Goal: Transaction & Acquisition: Purchase product/service

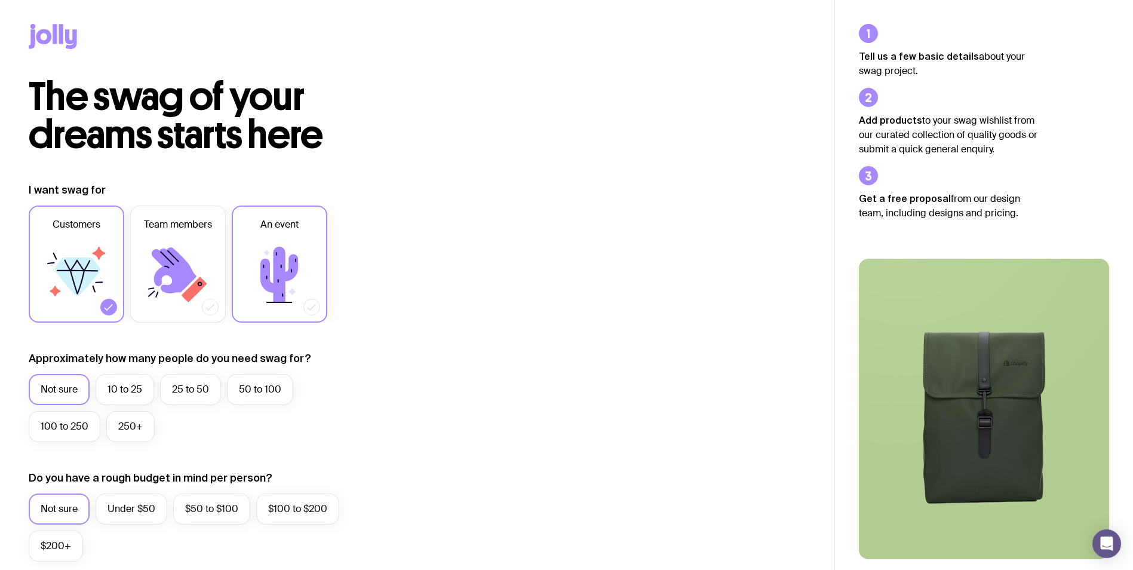
click at [267, 259] on icon at bounding box center [280, 275] width 72 height 72
click at [0, 0] on input "An event" at bounding box center [0, 0] width 0 height 0
click at [114, 387] on label "10 to 25" at bounding box center [125, 389] width 59 height 31
click at [0, 0] on input "10 to 25" at bounding box center [0, 0] width 0 height 0
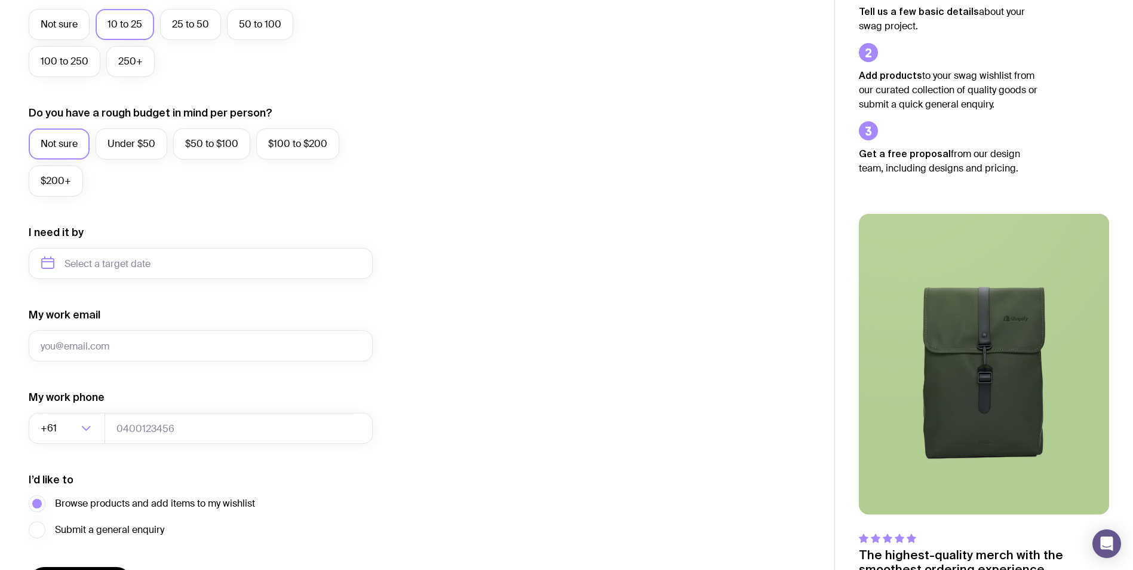
scroll to position [386, 0]
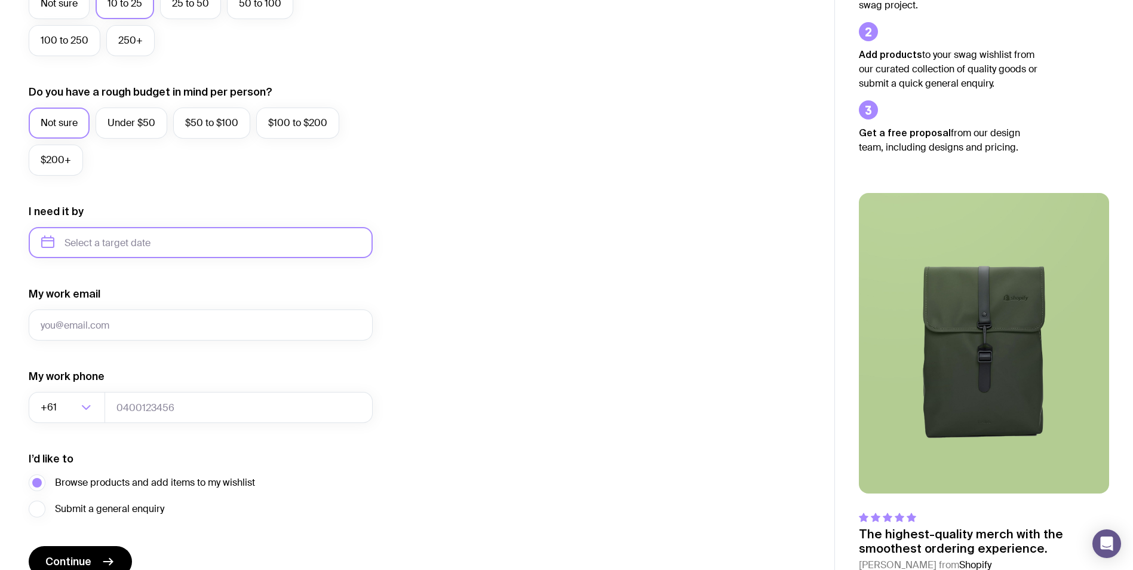
click at [149, 236] on input "text" at bounding box center [201, 242] width 344 height 31
click at [60, 386] on button "Oct" at bounding box center [57, 389] width 44 height 24
type input "[DATE]"
click at [102, 323] on input "My work email" at bounding box center [201, 324] width 344 height 31
type input "[PERSON_NAME][EMAIL_ADDRESS][DOMAIN_NAME]"
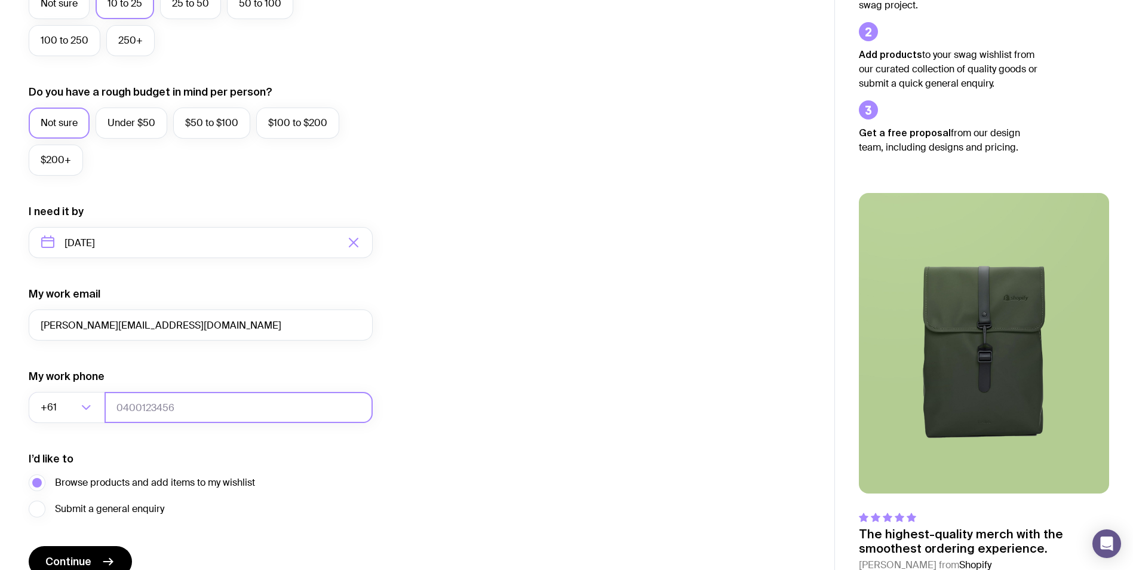
click at [173, 405] on input "tel" at bounding box center [238, 407] width 268 height 31
click at [588, 375] on div "I want swag for Customers Team members An event Approximately how many people d…" at bounding box center [417, 187] width 777 height 780
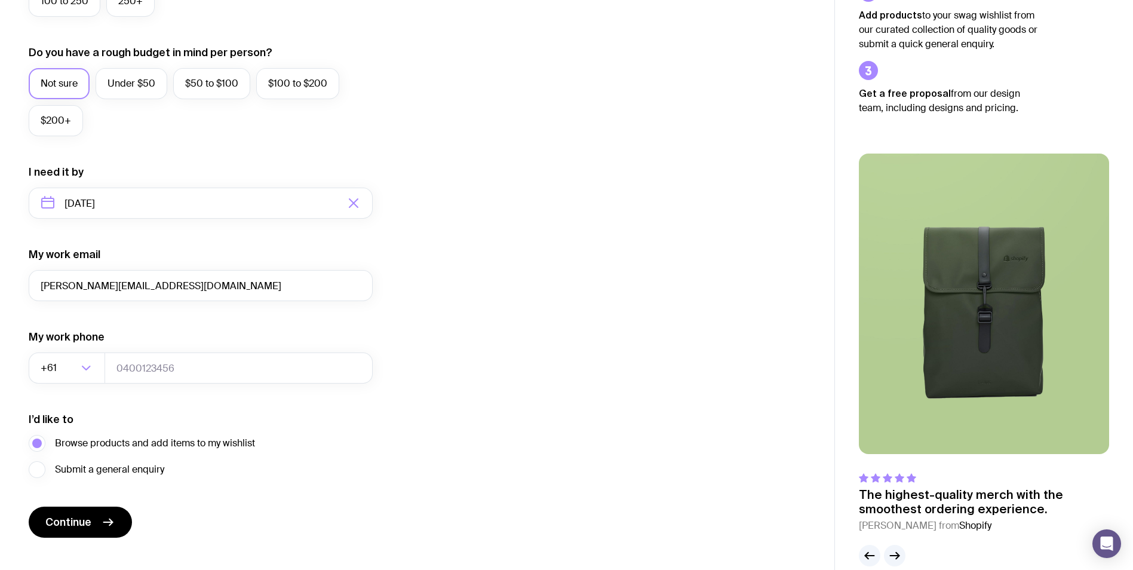
scroll to position [445, 0]
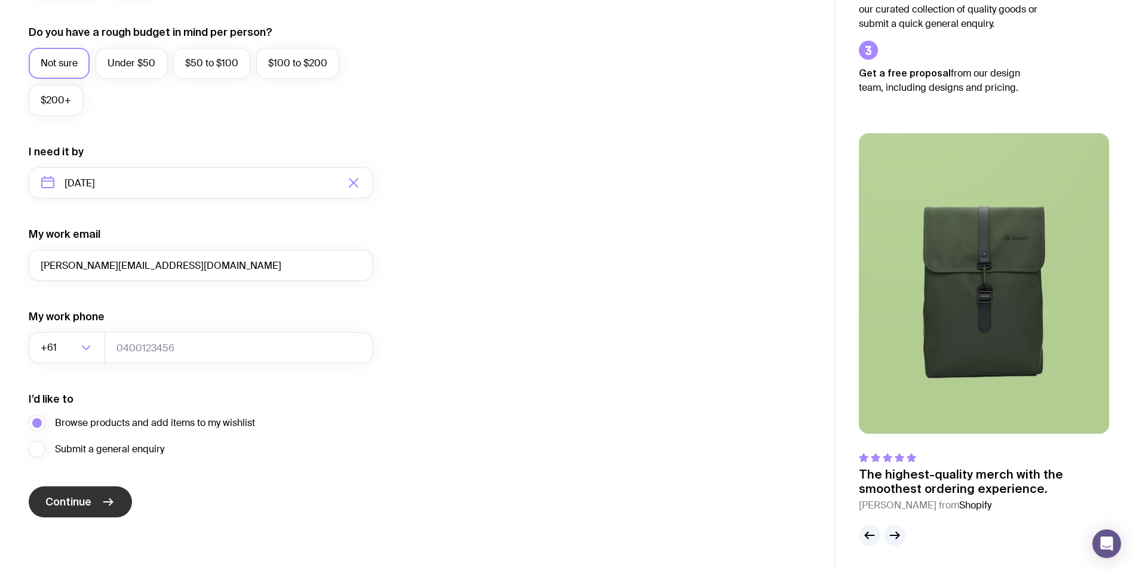
click at [84, 502] on span "Continue" at bounding box center [68, 501] width 46 height 14
click at [243, 337] on input "tel" at bounding box center [238, 347] width 268 height 31
type input "0403285903"
click at [105, 499] on icon "submit" at bounding box center [108, 501] width 14 height 14
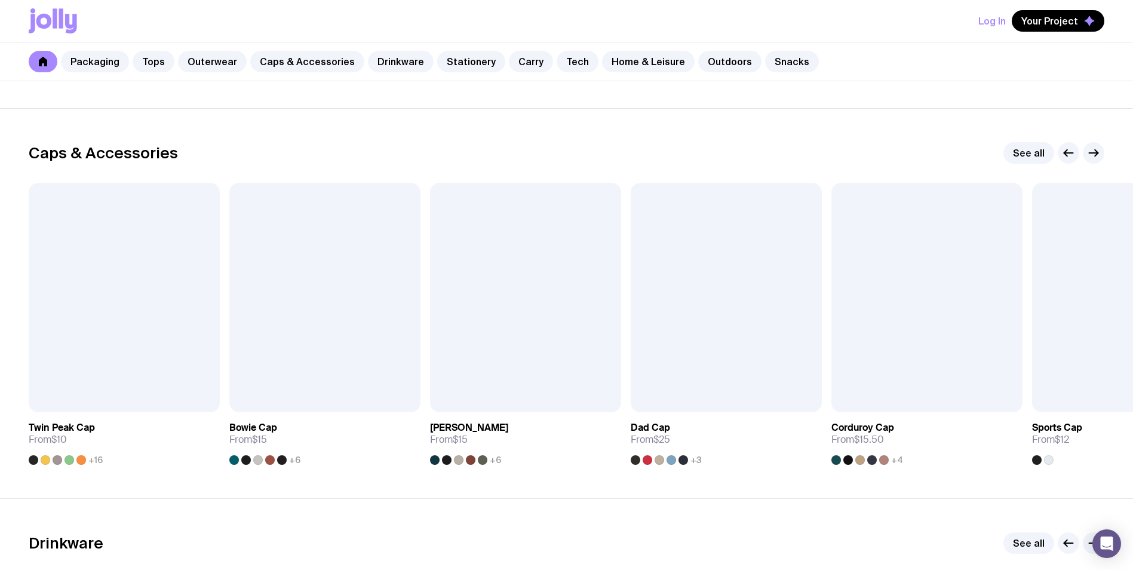
scroll to position [1373, 0]
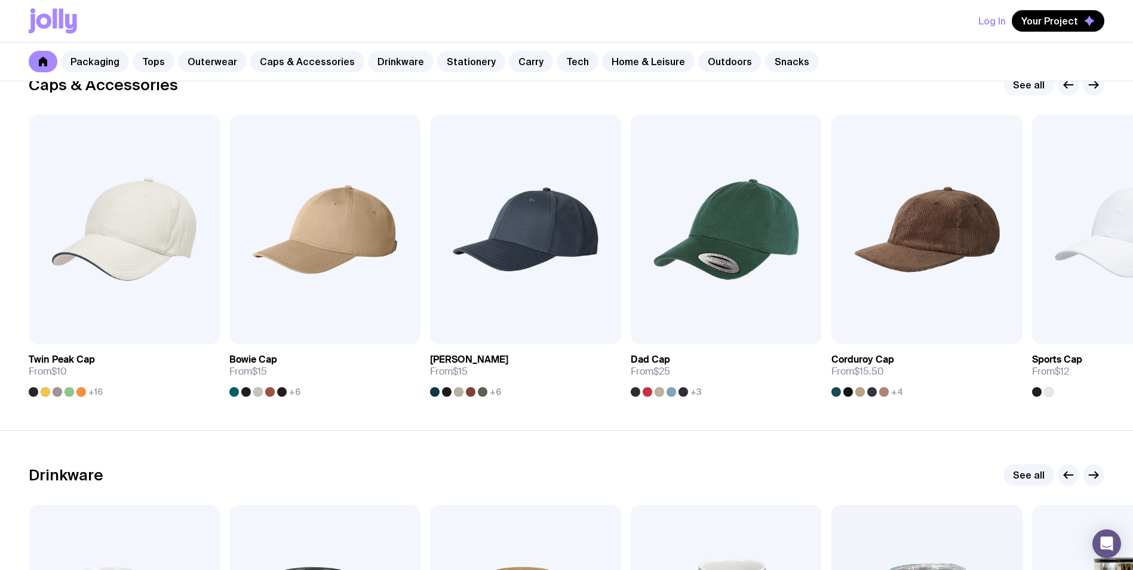
click at [1031, 91] on link "See all" at bounding box center [1028, 84] width 51 height 21
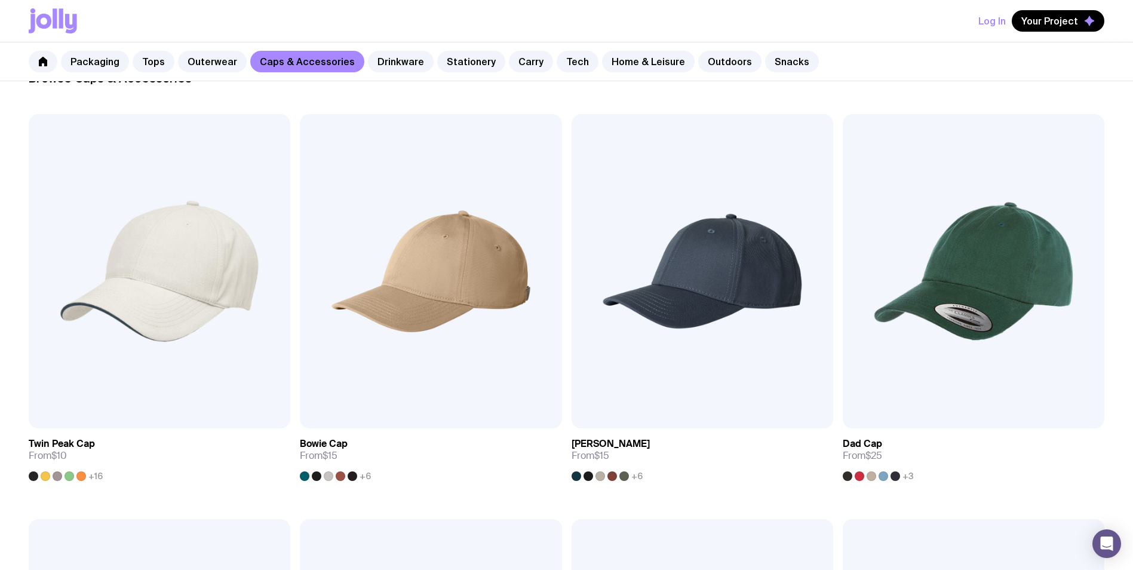
scroll to position [186, 0]
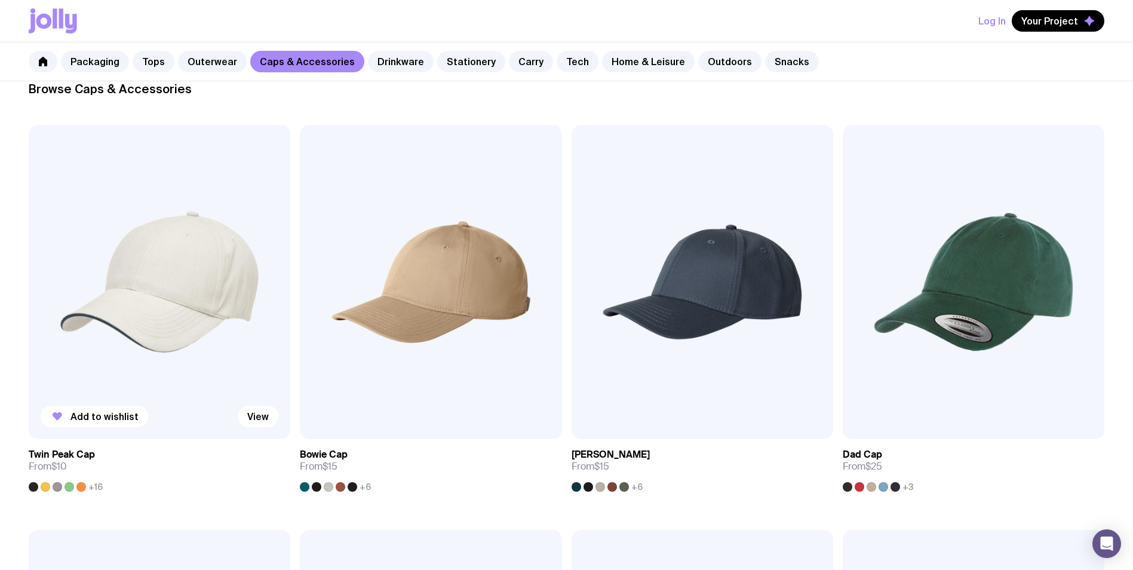
click at [166, 304] on img at bounding box center [160, 282] width 262 height 314
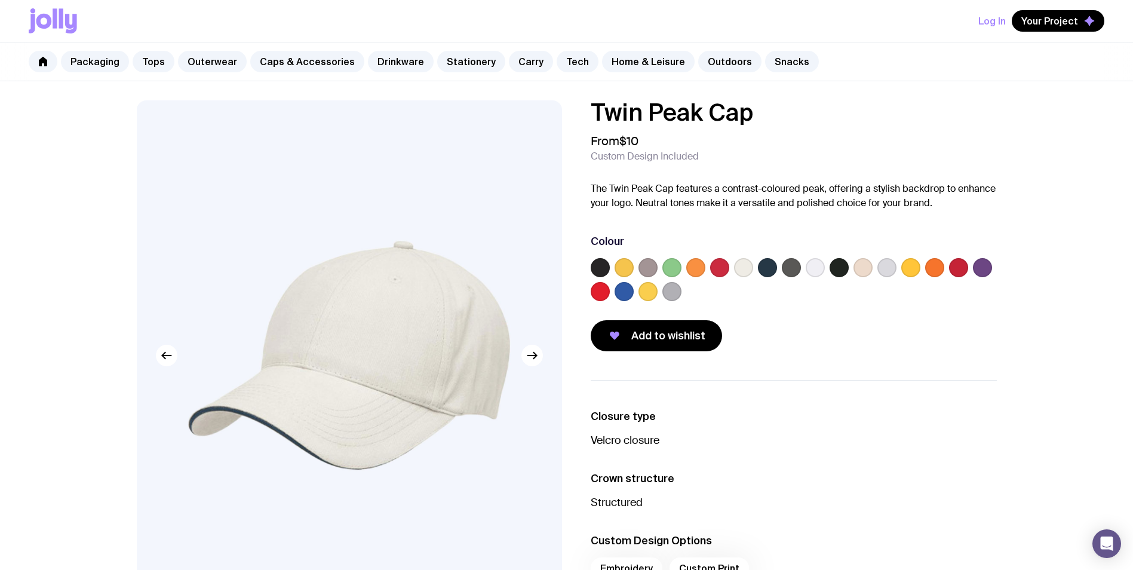
click at [622, 299] on label at bounding box center [623, 291] width 19 height 19
click at [0, 0] on input "radio" at bounding box center [0, 0] width 0 height 0
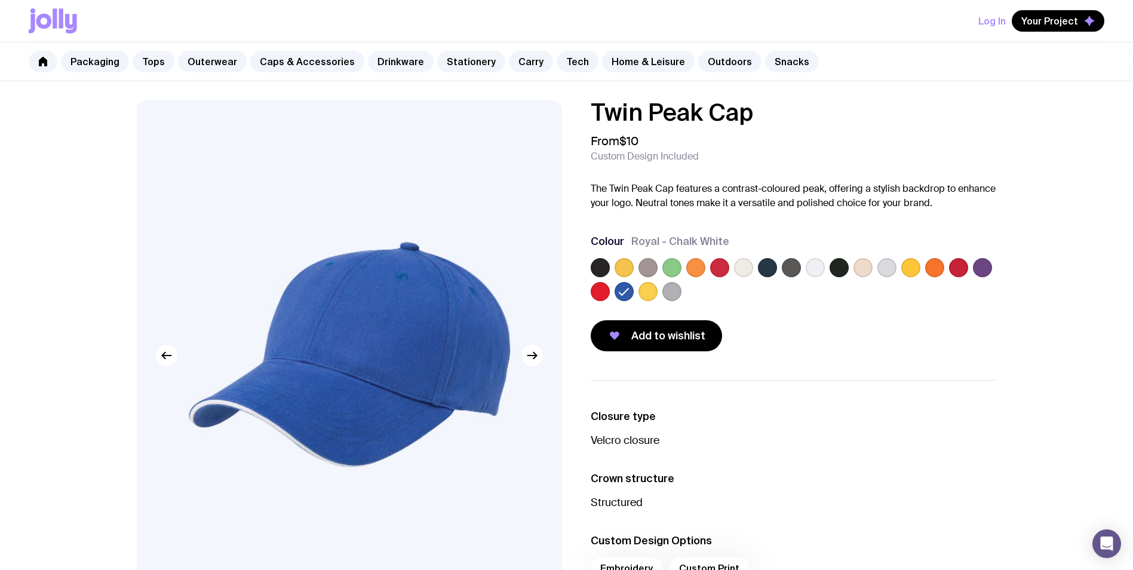
click at [767, 266] on label at bounding box center [767, 267] width 19 height 19
click at [0, 0] on input "radio" at bounding box center [0, 0] width 0 height 0
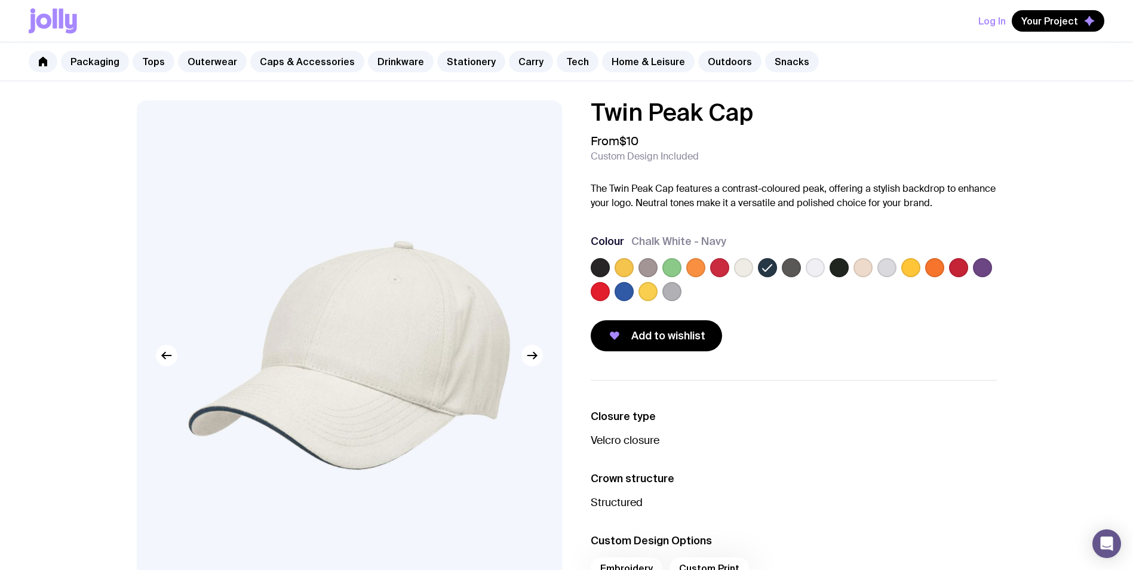
click at [616, 295] on label at bounding box center [623, 291] width 19 height 19
click at [0, 0] on input "radio" at bounding box center [0, 0] width 0 height 0
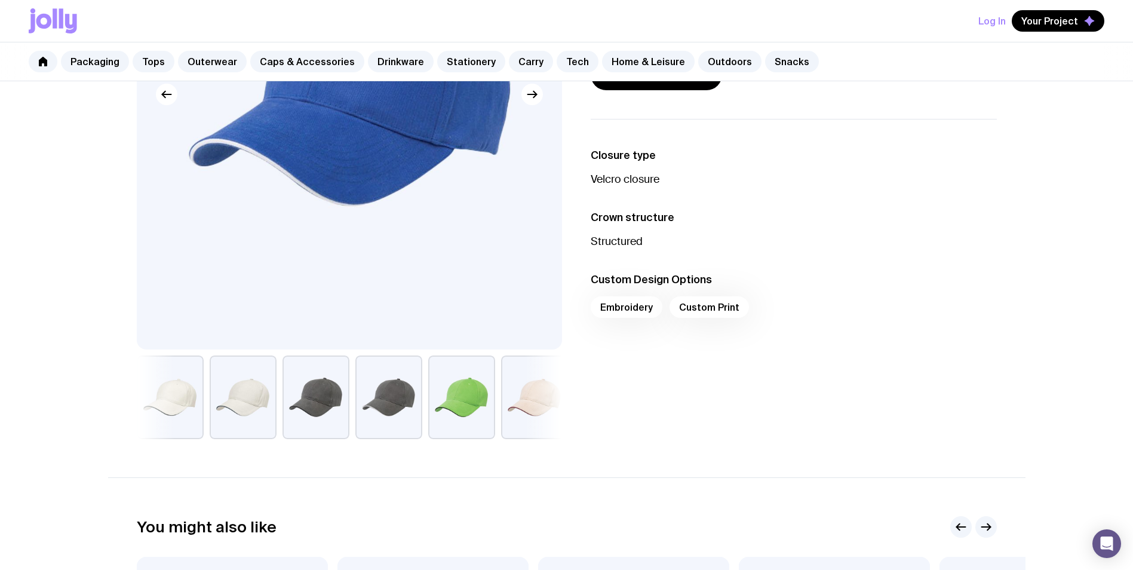
scroll to position [299, 0]
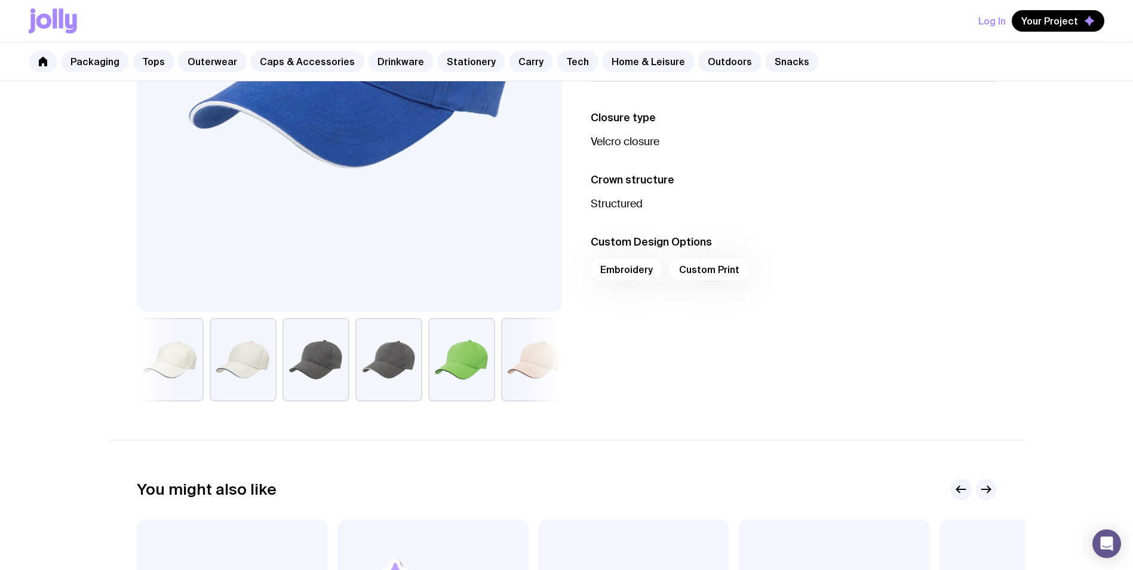
click at [687, 268] on div "Embroidery Custom Print" at bounding box center [794, 273] width 406 height 29
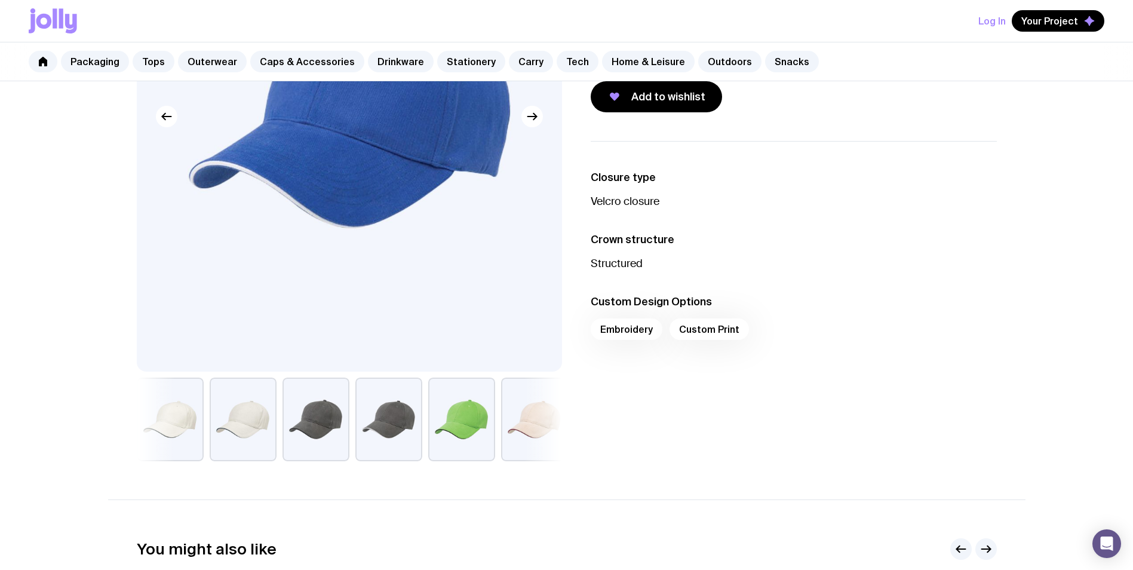
scroll to position [0, 0]
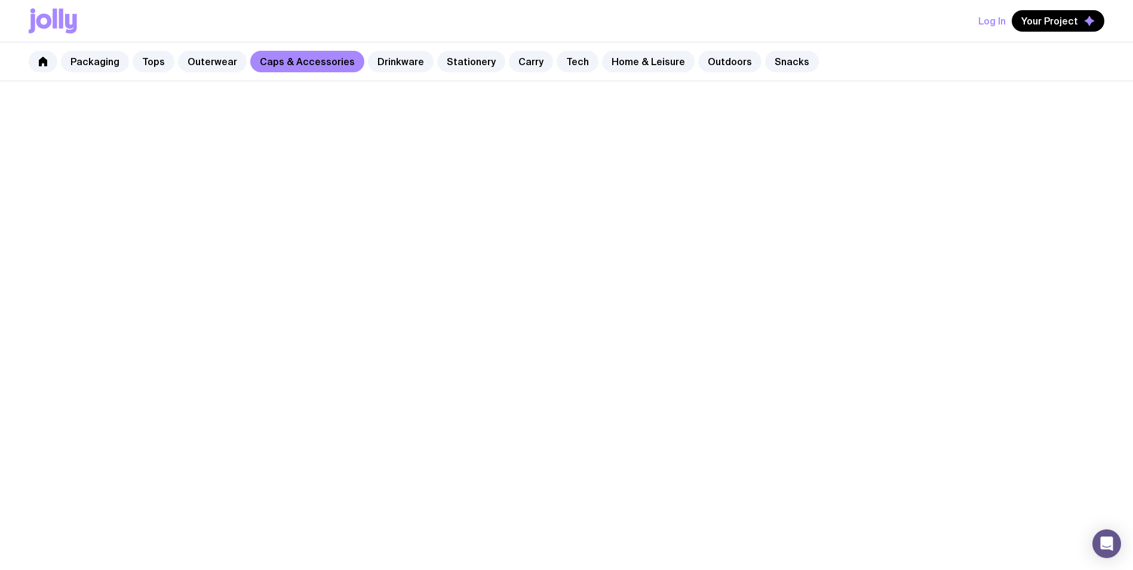
scroll to position [186, 0]
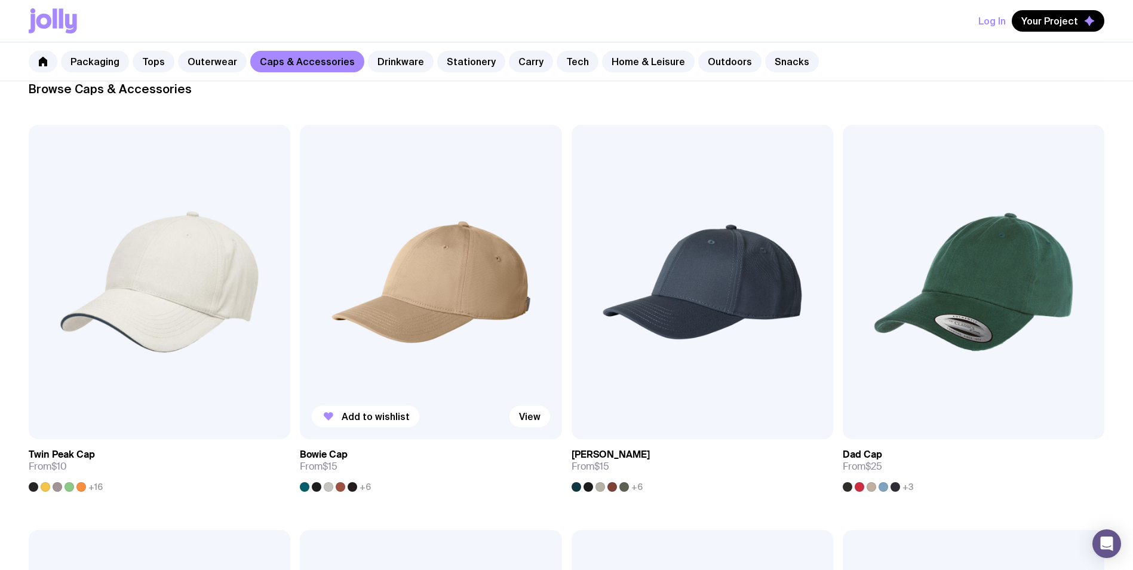
click at [425, 266] on img at bounding box center [431, 282] width 262 height 314
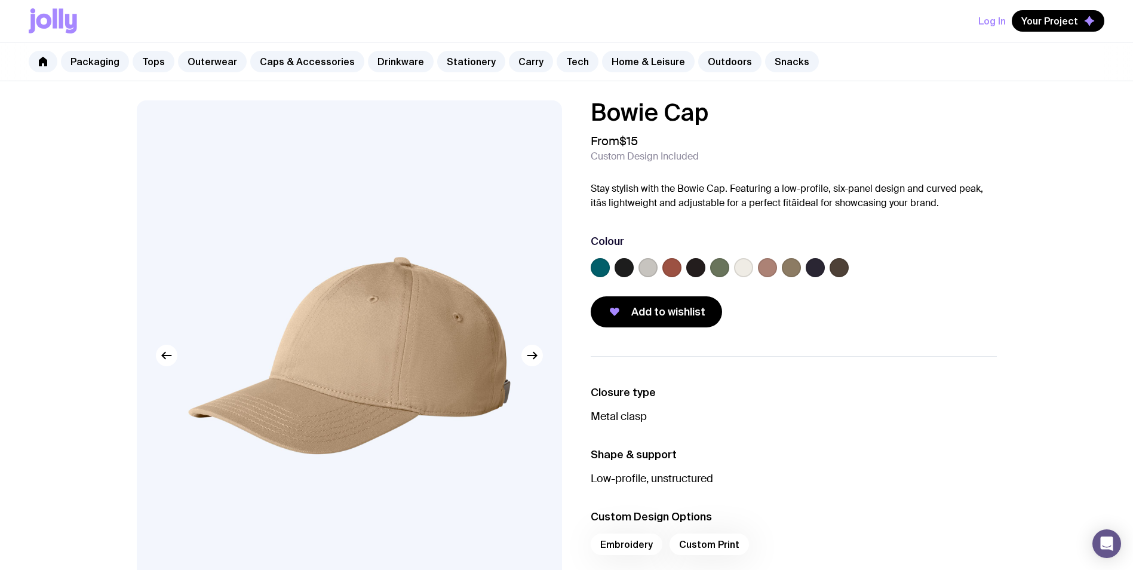
click at [819, 268] on label at bounding box center [815, 267] width 19 height 19
click at [0, 0] on input "radio" at bounding box center [0, 0] width 0 height 0
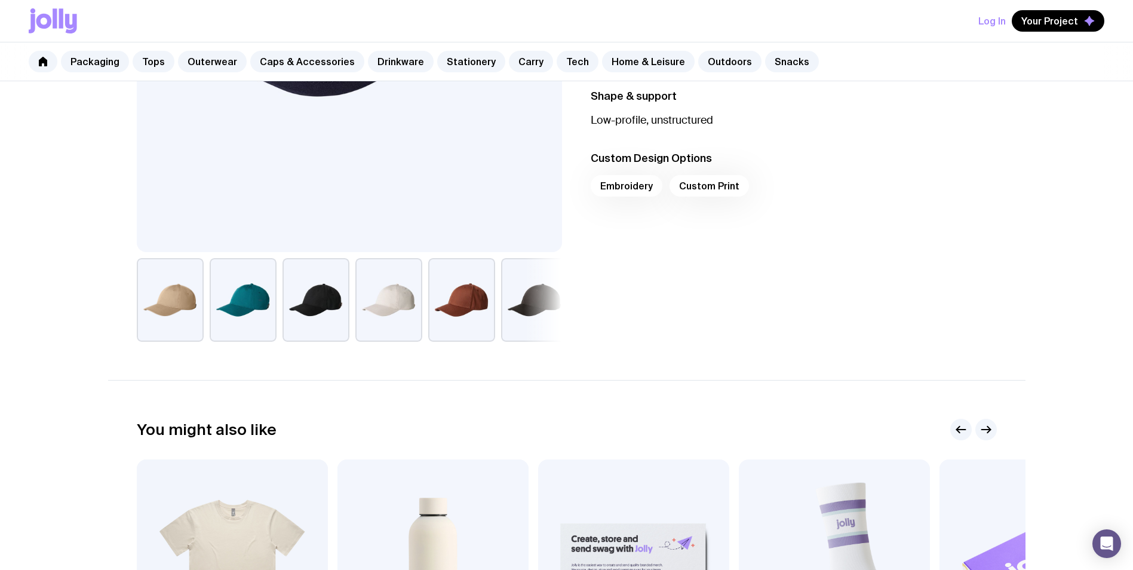
scroll to position [60, 0]
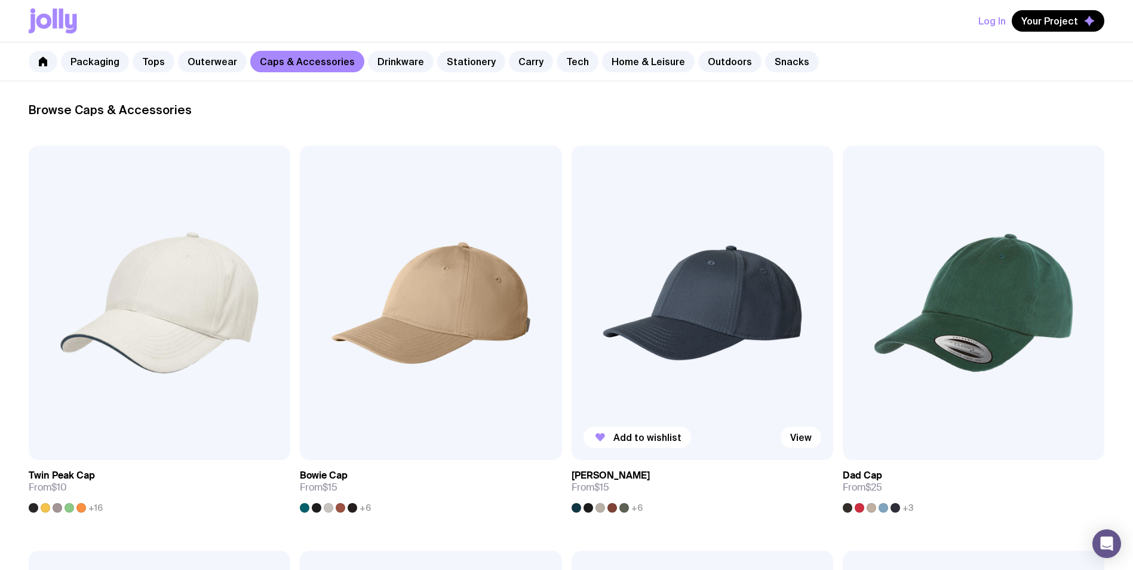
scroll to position [186, 0]
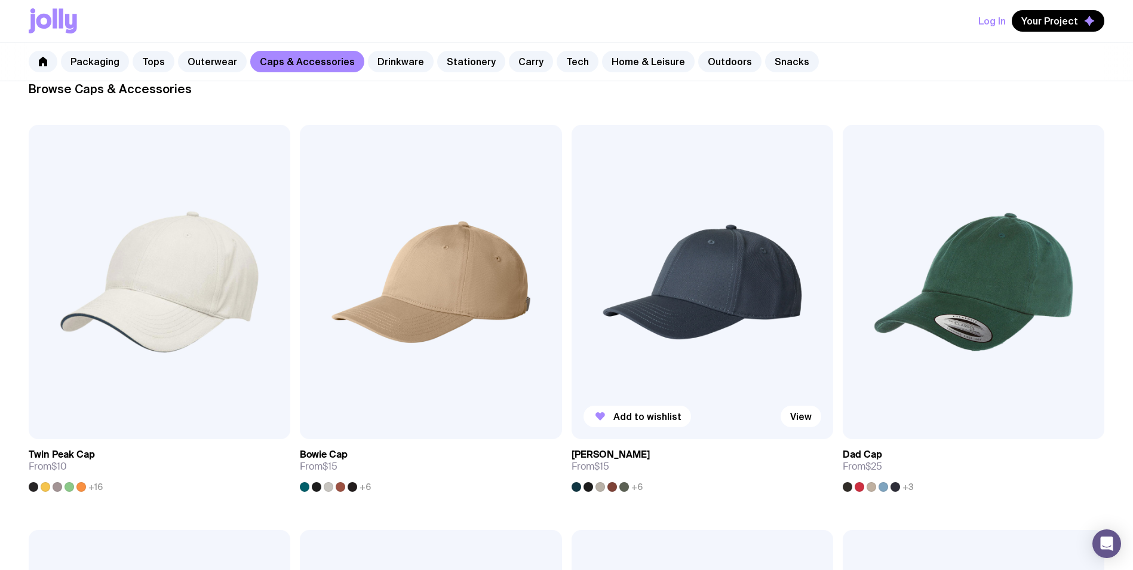
click at [734, 294] on img at bounding box center [702, 282] width 262 height 314
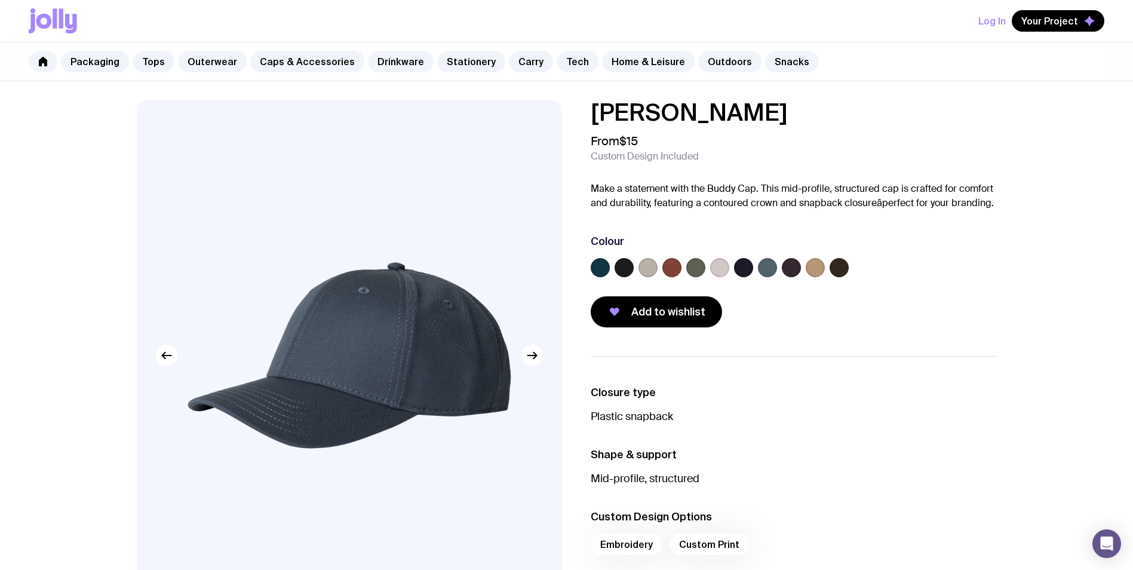
click at [798, 265] on label at bounding box center [791, 267] width 19 height 19
click at [0, 0] on input "radio" at bounding box center [0, 0] width 0 height 0
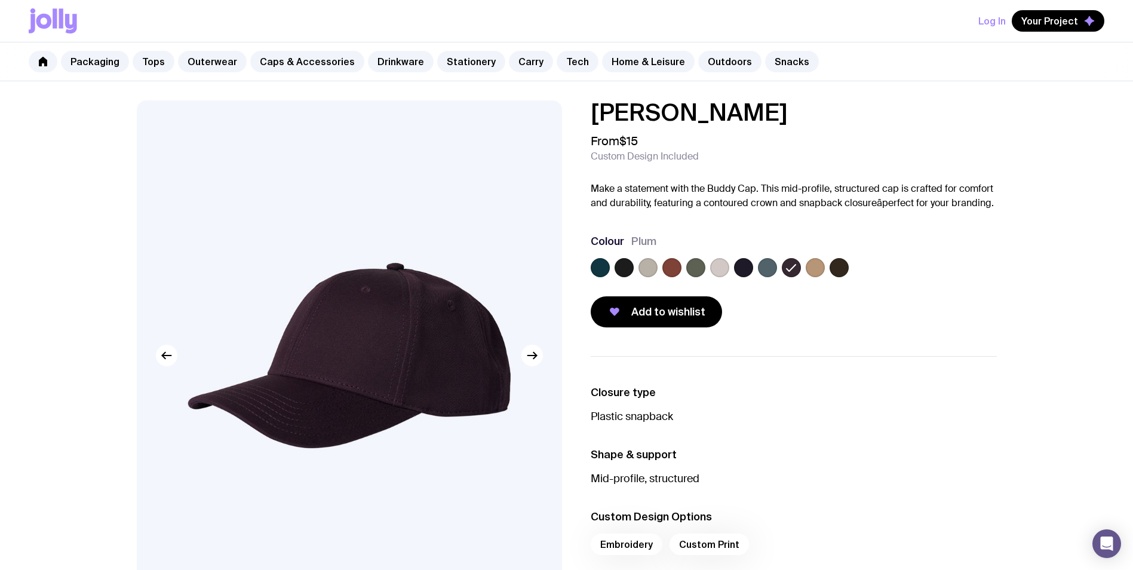
click at [597, 271] on label at bounding box center [600, 267] width 19 height 19
click at [0, 0] on input "radio" at bounding box center [0, 0] width 0 height 0
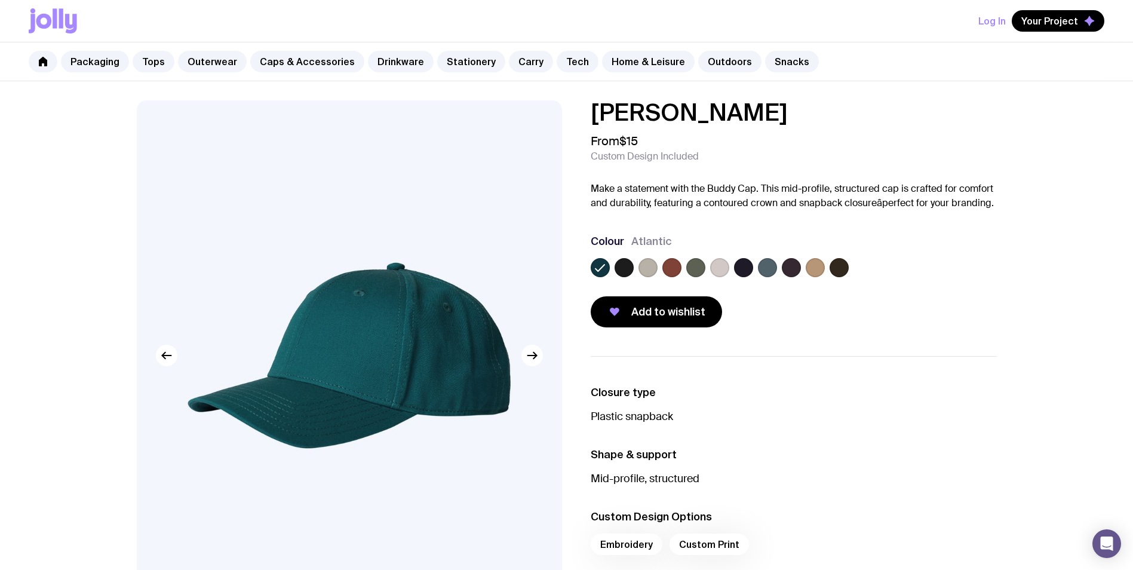
click at [744, 269] on label at bounding box center [743, 267] width 19 height 19
click at [0, 0] on input "radio" at bounding box center [0, 0] width 0 height 0
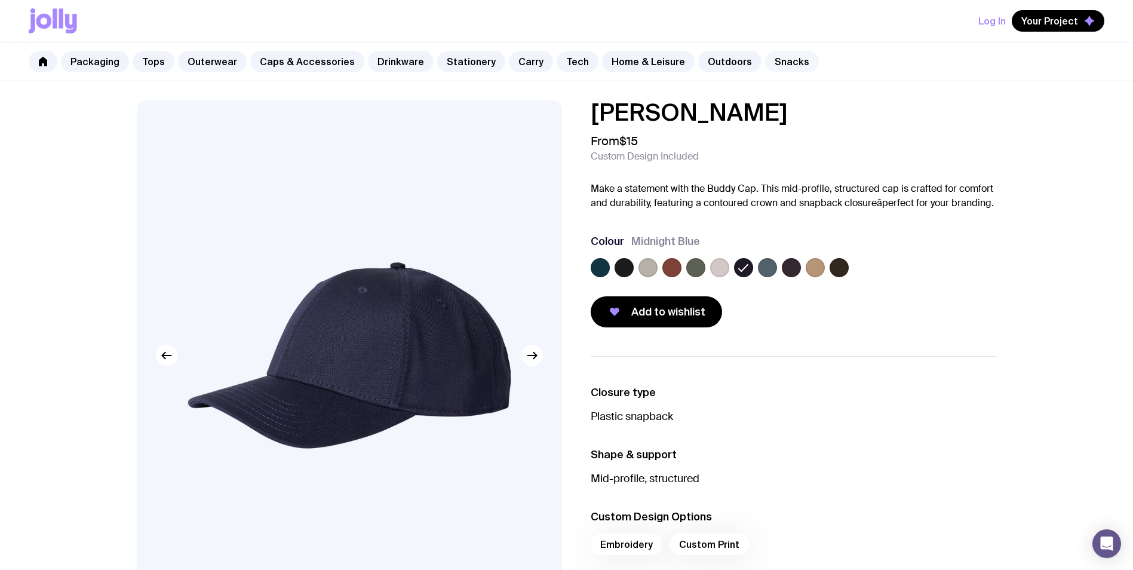
click at [766, 58] on link "Snacks" at bounding box center [792, 61] width 54 height 21
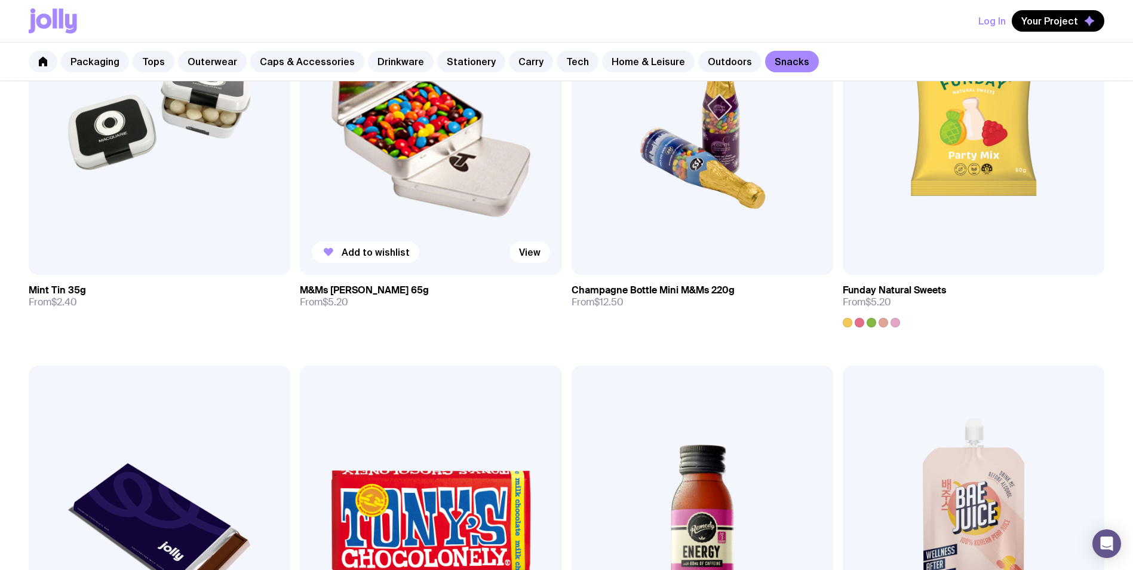
scroll to position [358, 0]
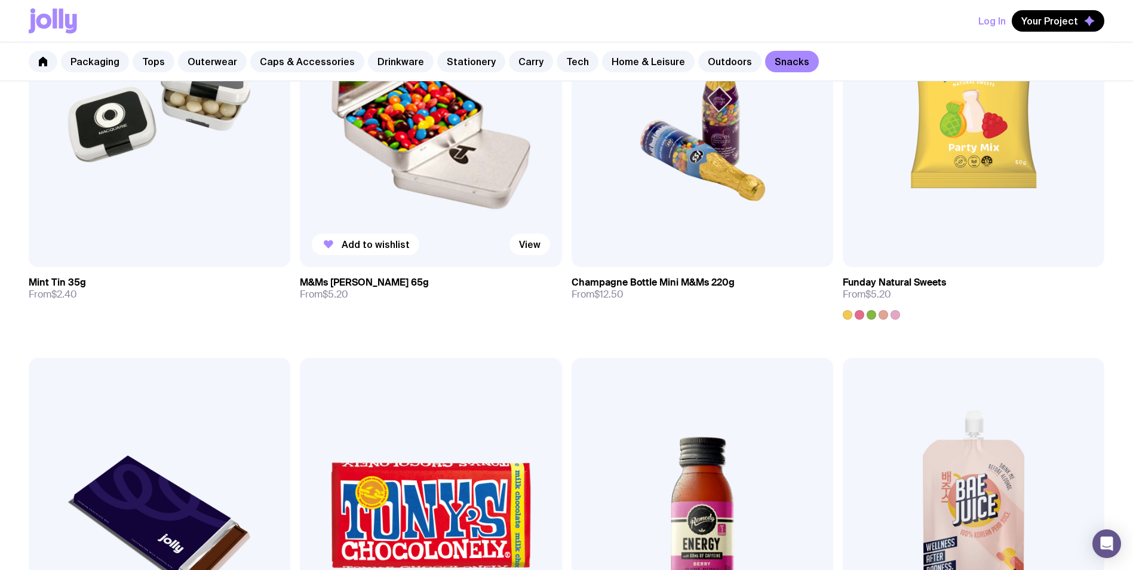
click at [414, 165] on img at bounding box center [431, 110] width 262 height 314
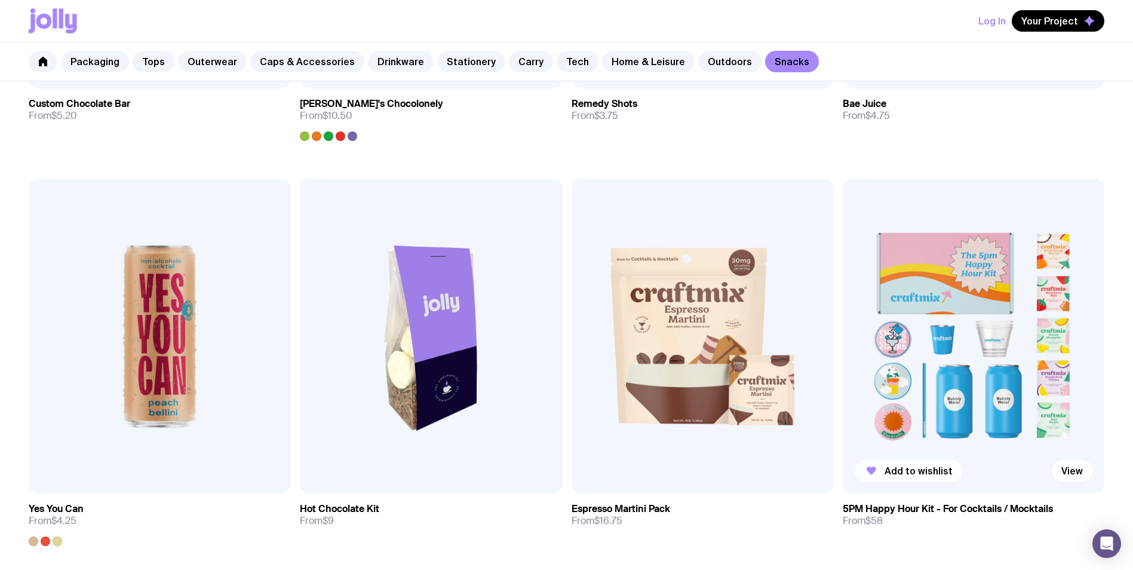
scroll to position [1121, 0]
